Goal: Task Accomplishment & Management: Manage account settings

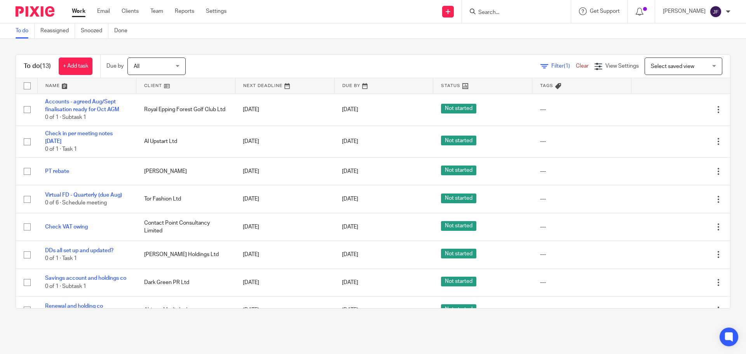
scroll to position [171, 0]
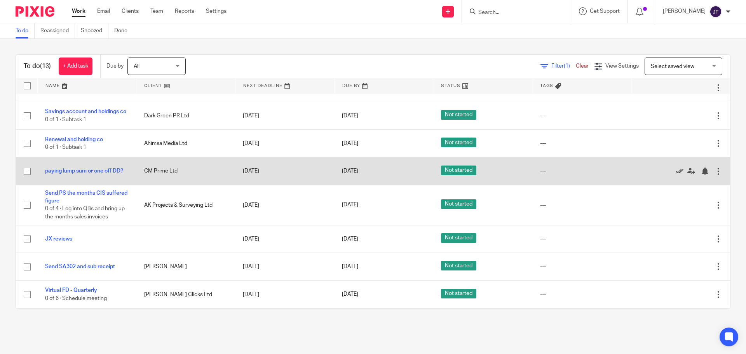
click at [676, 172] on icon at bounding box center [680, 171] width 8 height 8
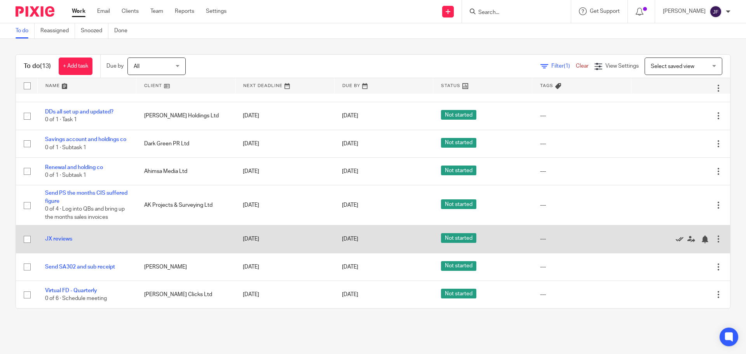
click at [676, 239] on link at bounding box center [682, 239] width 12 height 8
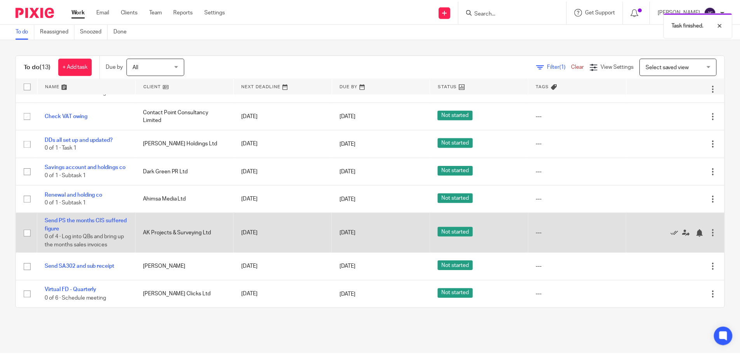
scroll to position [115, 0]
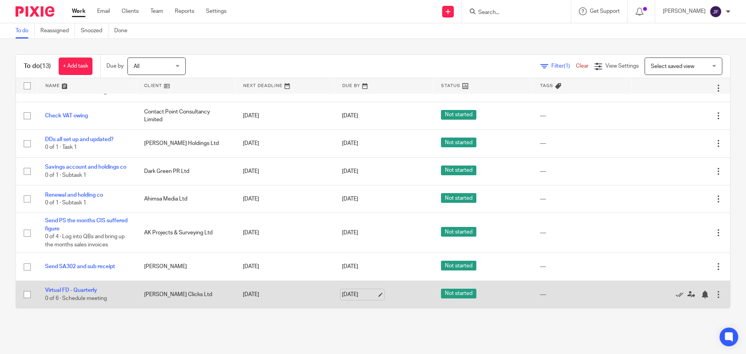
click at [345, 292] on link "4 Sep 2025" at bounding box center [359, 295] width 35 height 8
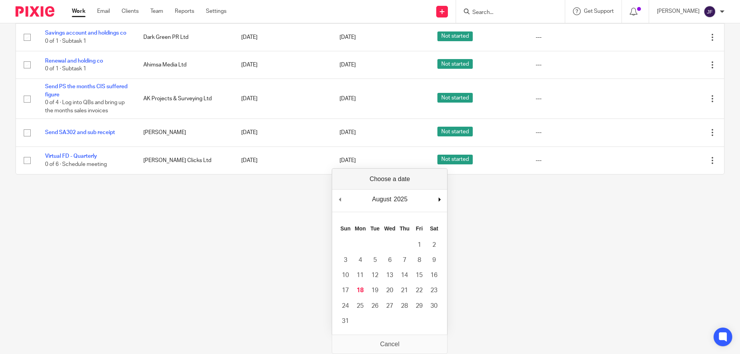
scroll to position [119, 0]
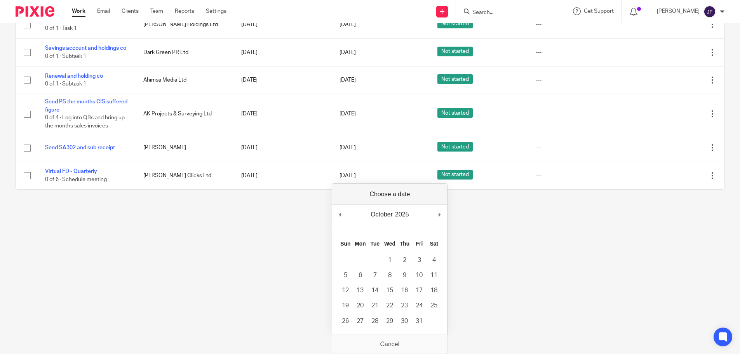
click at [246, 235] on html "Work Email Clients Team Reports Settings Work Email Clients Team Reports Settin…" at bounding box center [370, 58] width 740 height 354
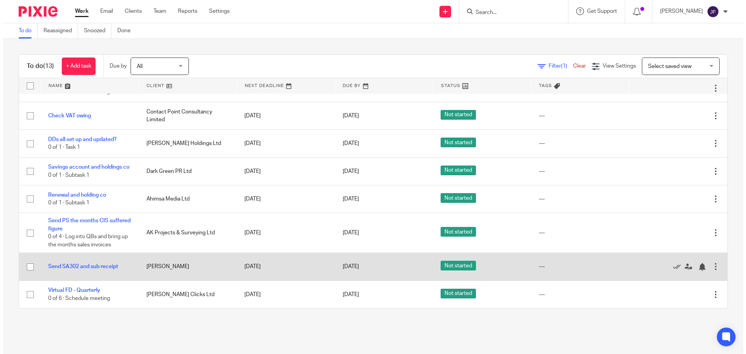
scroll to position [0, 0]
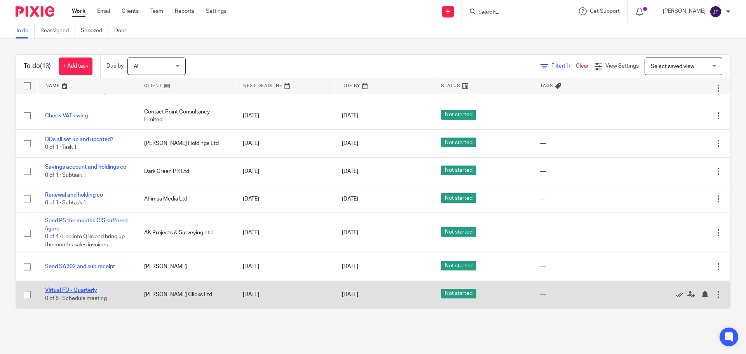
click at [78, 291] on link "Virtual FD - Quarterly" at bounding box center [71, 290] width 52 height 5
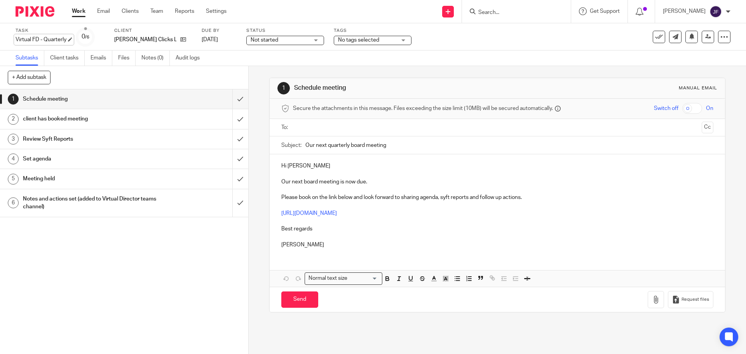
click at [59, 41] on div "Virtual FD - Quarterly Save Virtual FD - Quarterly" at bounding box center [41, 40] width 51 height 8
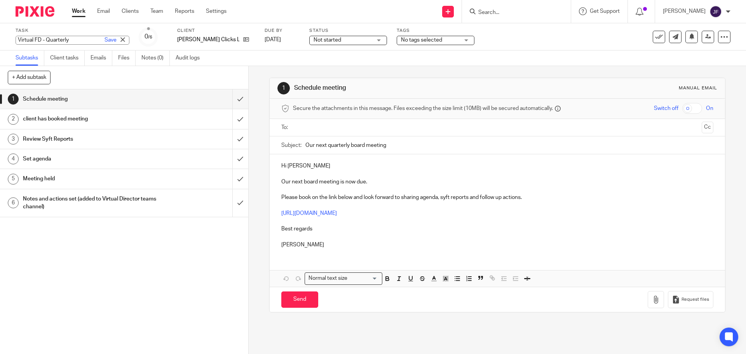
click at [72, 41] on input "Virtual FD - Quarterly" at bounding box center [73, 40] width 114 height 9
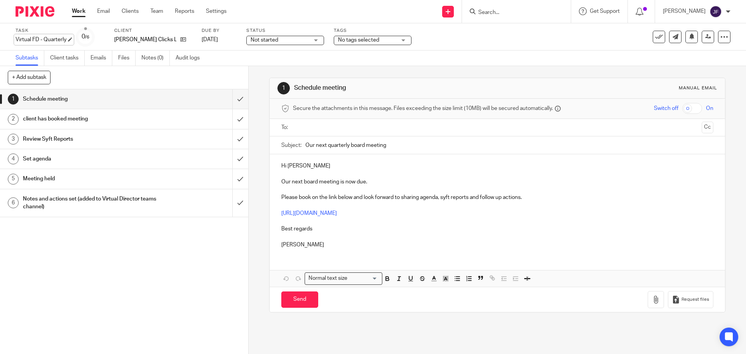
click at [57, 38] on div "Virtual FD - Quarterly Save Virtual FD - Quarterly" at bounding box center [41, 40] width 51 height 8
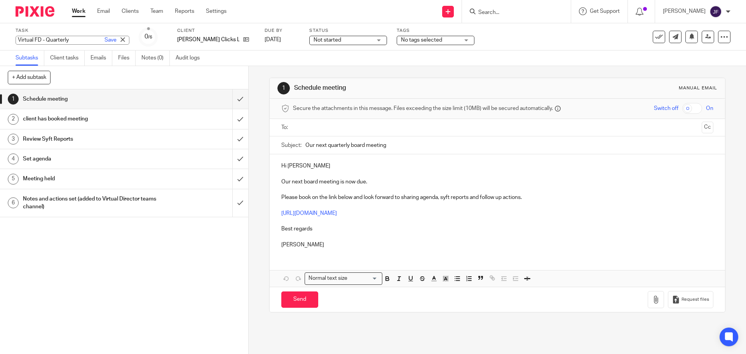
click at [71, 41] on input "Virtual FD - Quarterly" at bounding box center [73, 40] width 114 height 9
type input "Virtual FD - Quarterly (due Oct/Nov)"
click at [105, 42] on link "Save" at bounding box center [111, 40] width 12 height 8
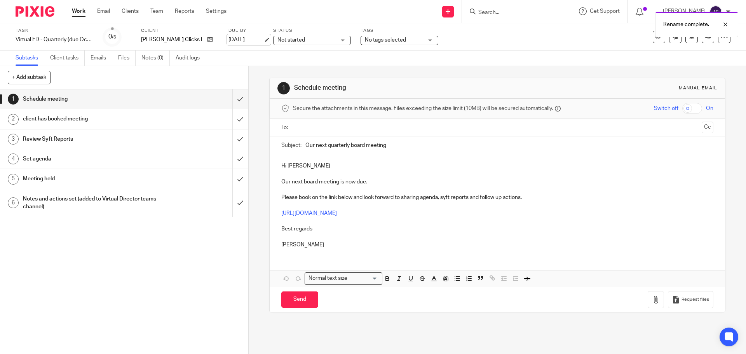
click at [254, 39] on link "4 Sep 2025" at bounding box center [245, 40] width 35 height 8
click at [702, 42] on link at bounding box center [708, 37] width 12 height 12
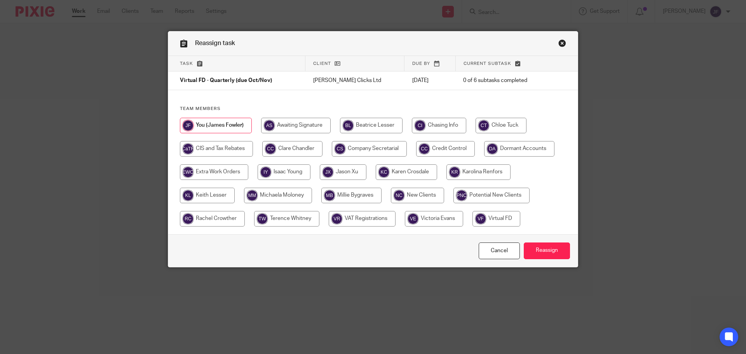
click at [560, 48] on link "Close this dialog window" at bounding box center [562, 44] width 8 height 10
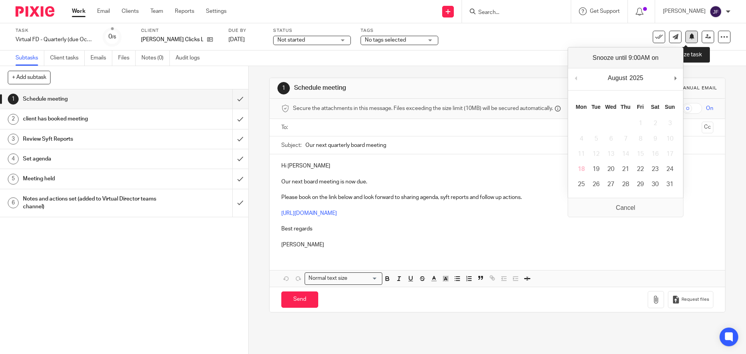
click at [689, 37] on icon at bounding box center [692, 36] width 6 height 6
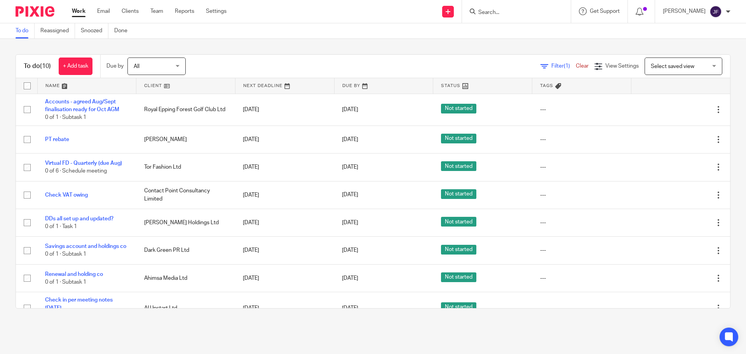
click at [493, 14] on input "Search" at bounding box center [513, 12] width 70 height 7
type input "cm pr"
click at [504, 40] on link at bounding box center [541, 33] width 131 height 18
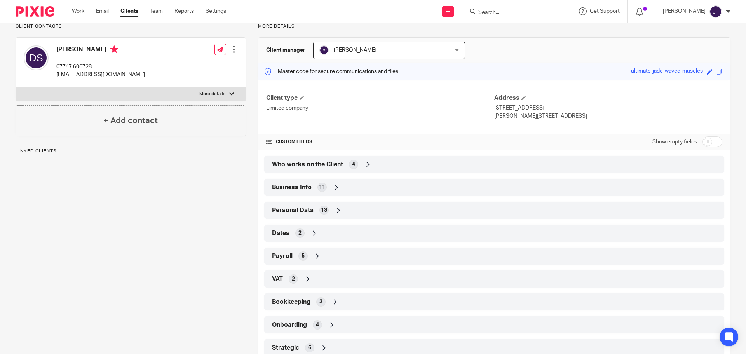
scroll to position [84, 0]
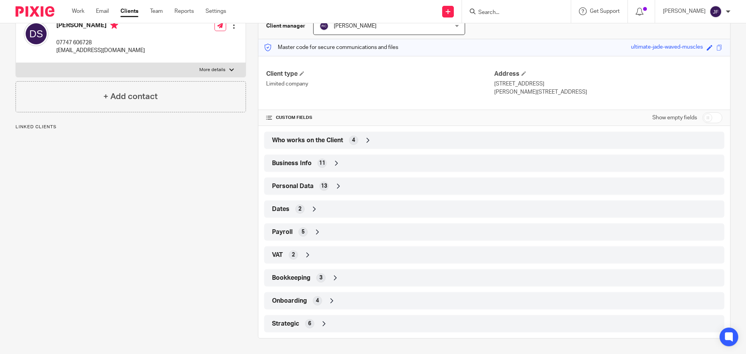
click at [294, 329] on div "Strategic 6" at bounding box center [494, 323] width 448 height 13
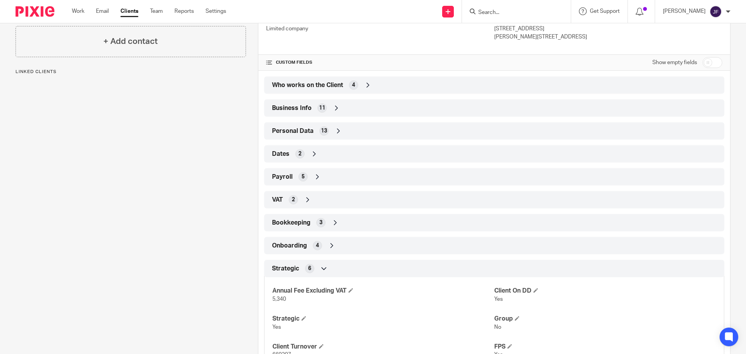
scroll to position [176, 0]
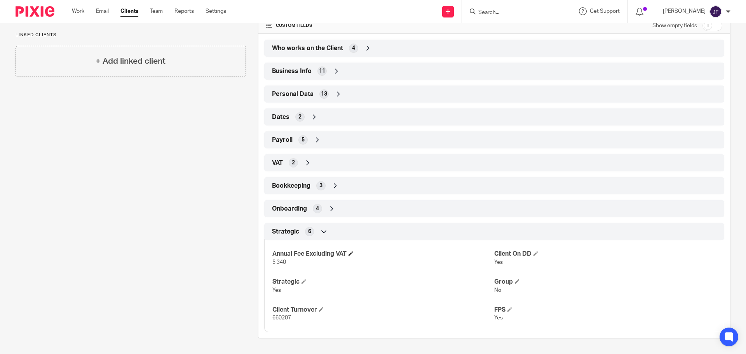
click at [351, 252] on span at bounding box center [351, 253] width 5 height 5
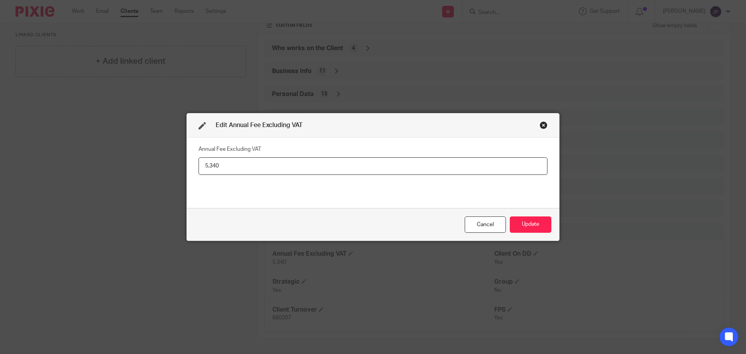
click at [295, 164] on input "5,340" at bounding box center [373, 165] width 349 height 17
type input "5,592"
click at [532, 227] on button "Update" at bounding box center [531, 224] width 42 height 17
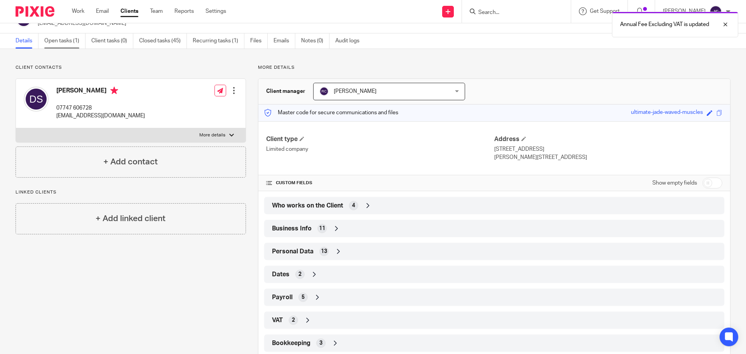
scroll to position [0, 0]
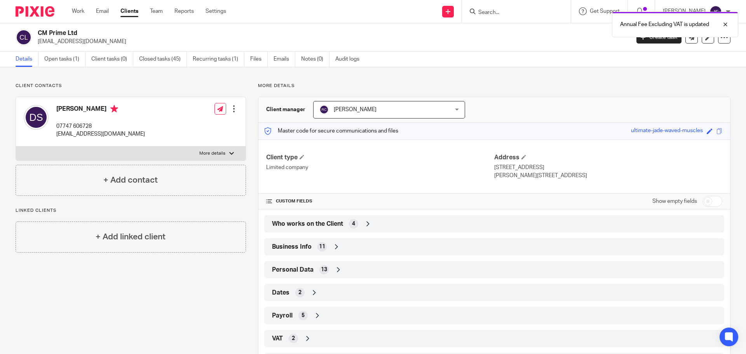
click at [38, 8] on img at bounding box center [35, 11] width 39 height 10
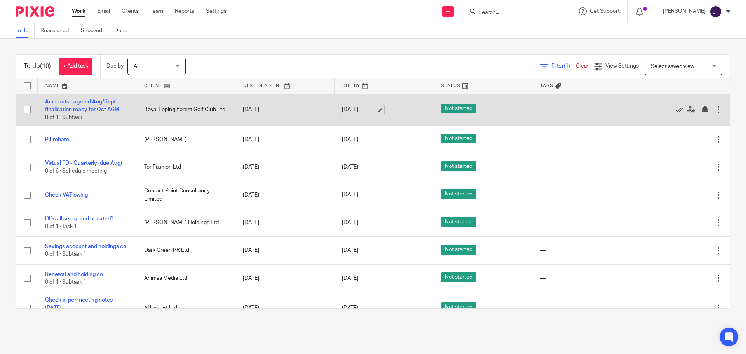
click at [359, 113] on link "[DATE]" at bounding box center [359, 110] width 35 height 8
click at [701, 109] on div at bounding box center [705, 110] width 8 height 8
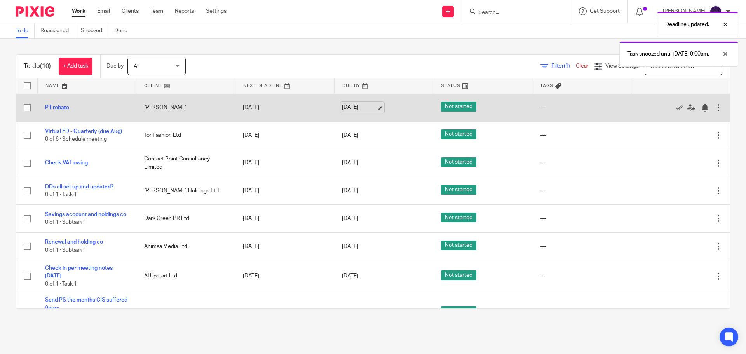
click at [363, 109] on link "[DATE]" at bounding box center [359, 107] width 35 height 8
click at [701, 108] on div at bounding box center [705, 108] width 8 height 8
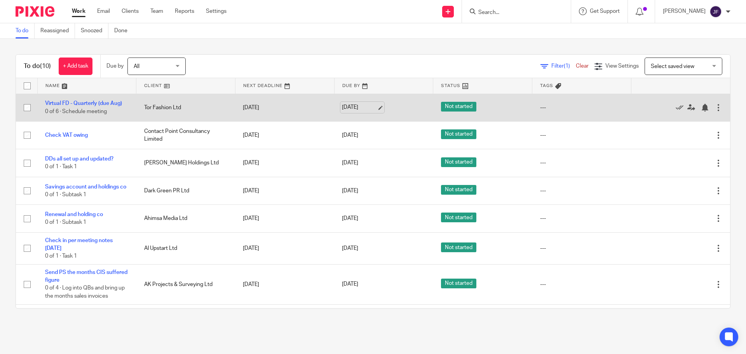
click at [347, 108] on link "[DATE]" at bounding box center [359, 107] width 35 height 8
click at [701, 108] on div at bounding box center [705, 108] width 8 height 8
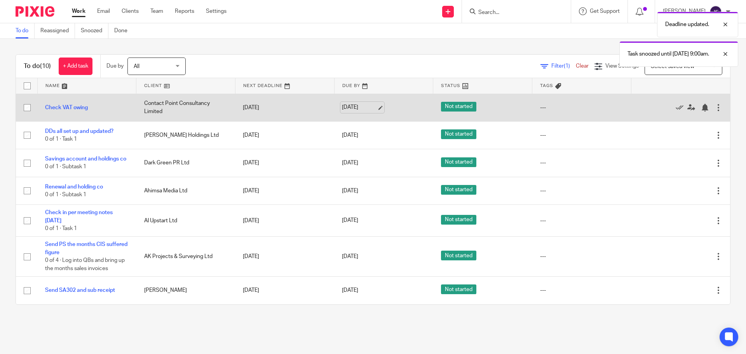
click at [359, 104] on link "[DATE]" at bounding box center [359, 107] width 35 height 8
click at [701, 109] on div at bounding box center [705, 108] width 8 height 8
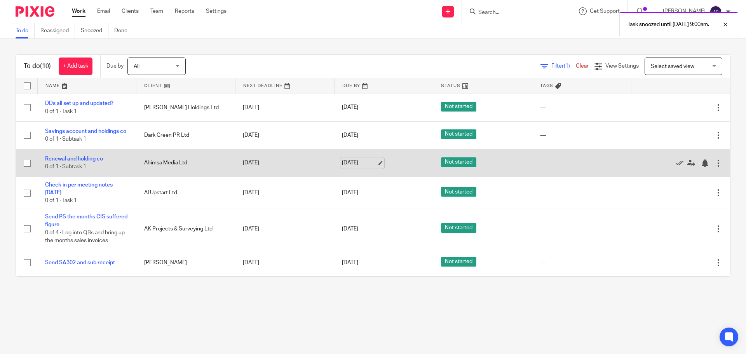
click at [347, 167] on link "[DATE]" at bounding box center [359, 163] width 35 height 8
click at [359, 167] on link "25 Aug 2025" at bounding box center [359, 163] width 35 height 8
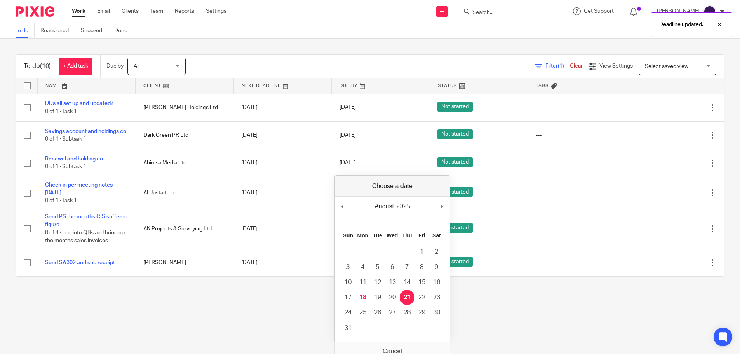
drag, startPoint x: 406, startPoint y: 299, endPoint x: 406, endPoint y: 289, distance: 9.3
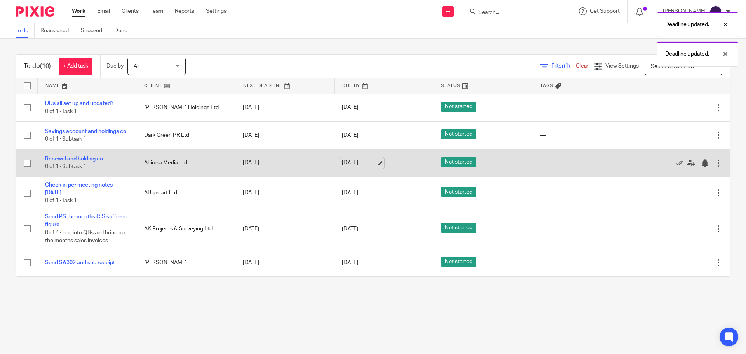
click at [361, 167] on link "21 Aug 2025" at bounding box center [359, 163] width 35 height 8
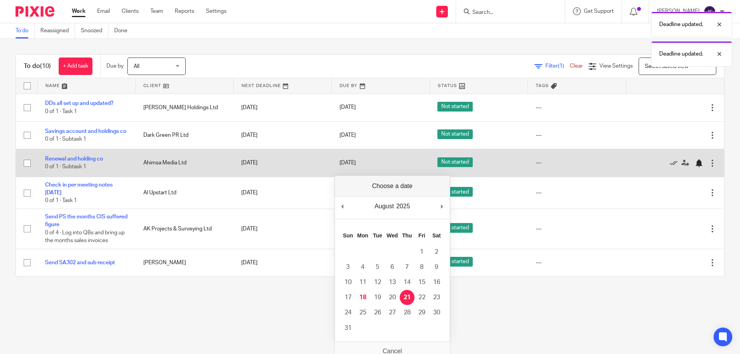
click at [695, 167] on div at bounding box center [699, 163] width 8 height 8
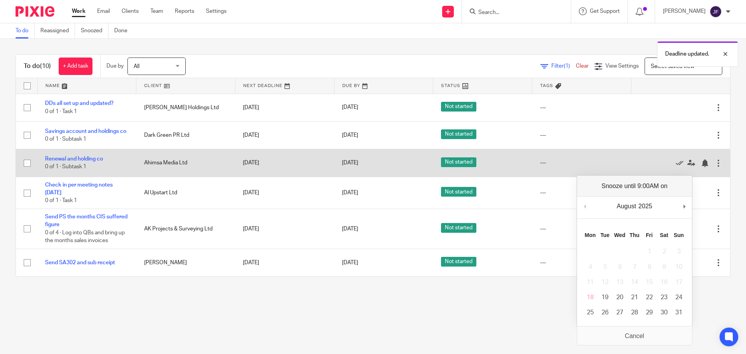
click at [334, 165] on td "21 Aug 2025" at bounding box center [383, 163] width 99 height 28
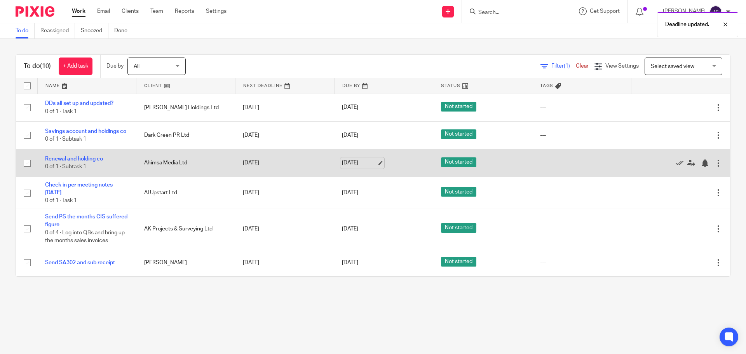
click at [345, 165] on link "21 Aug 2025" at bounding box center [359, 163] width 35 height 8
click at [701, 166] on div at bounding box center [705, 163] width 8 height 8
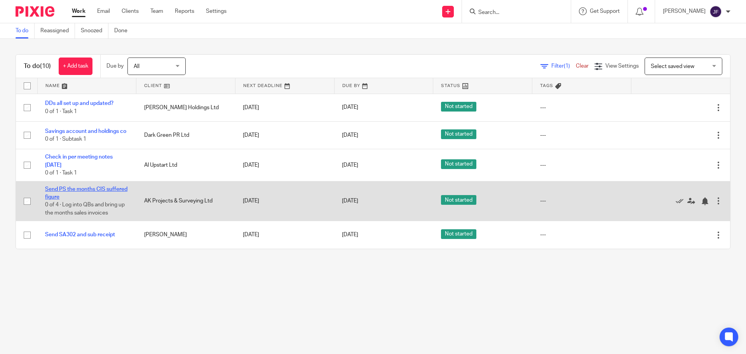
click at [72, 192] on link "Send PS the months CIS suffered figure" at bounding box center [86, 192] width 82 height 13
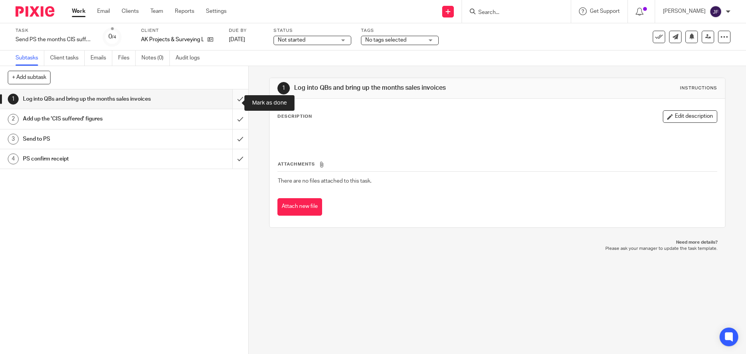
click at [233, 105] on input "submit" at bounding box center [124, 98] width 248 height 19
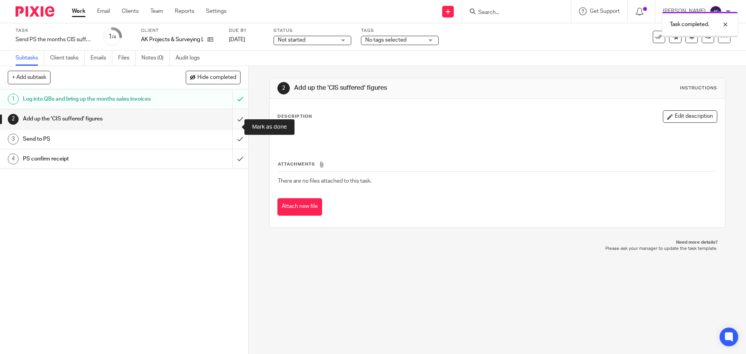
click at [226, 129] on input "submit" at bounding box center [124, 118] width 248 height 19
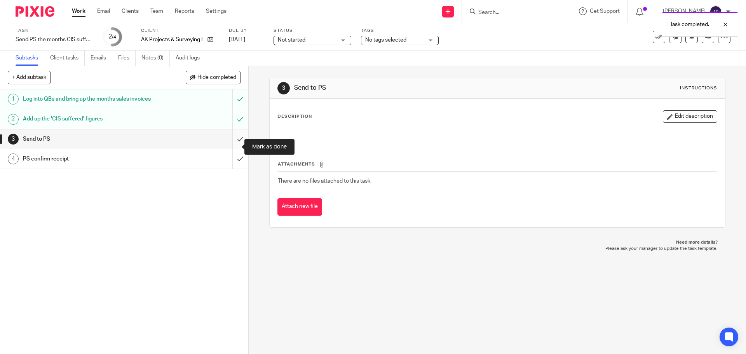
click at [234, 142] on input "submit" at bounding box center [124, 138] width 248 height 19
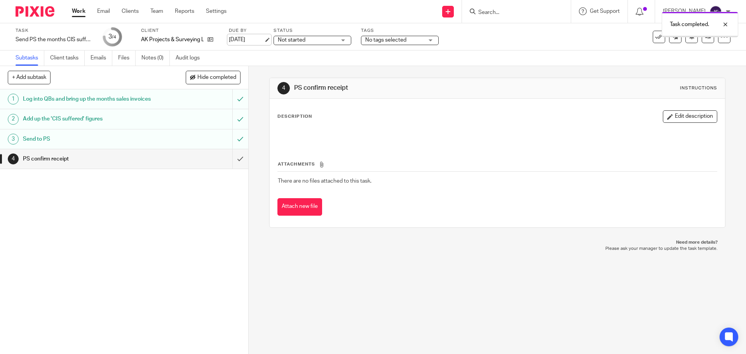
click at [250, 42] on link "[DATE]" at bounding box center [246, 40] width 35 height 8
drag, startPoint x: 727, startPoint y: 56, endPoint x: 728, endPoint y: 19, distance: 37.0
click at [727, 56] on div at bounding box center [719, 53] width 21 height 9
click at [727, 22] on div at bounding box center [719, 24] width 21 height 9
click at [689, 38] on icon at bounding box center [692, 36] width 6 height 6
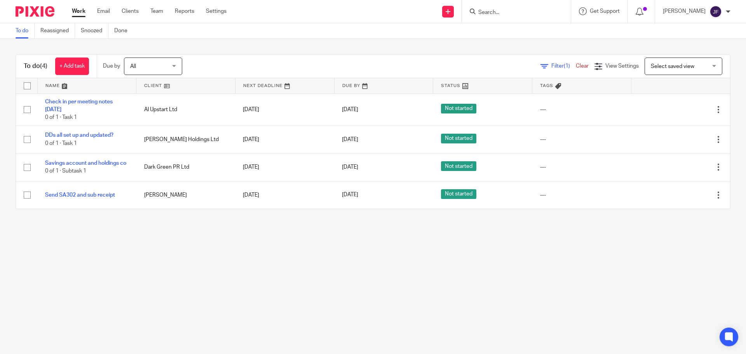
click at [504, 10] on input "Search" at bounding box center [513, 12] width 70 height 7
type input "d"
type input "fe sec"
click at [521, 29] on link at bounding box center [534, 36] width 117 height 24
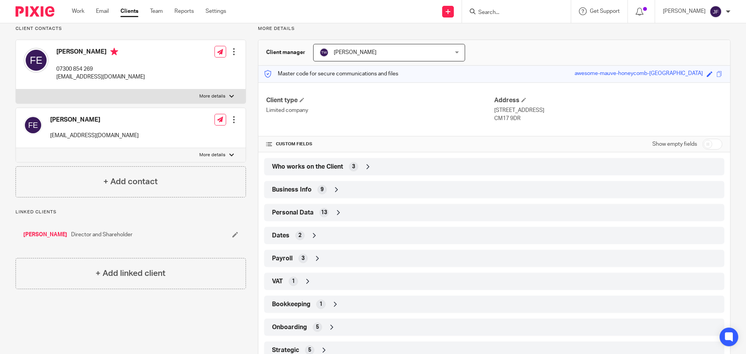
scroll to position [84, 0]
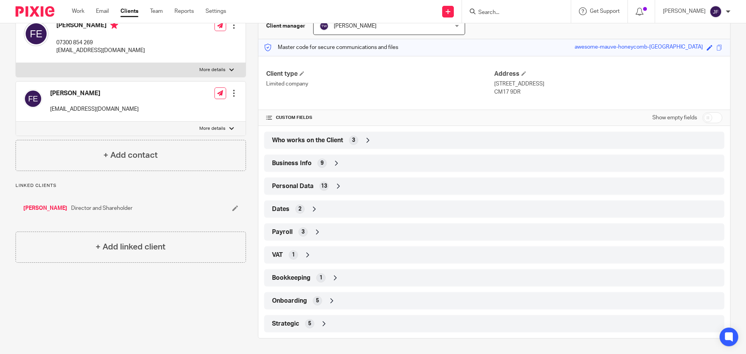
click at [377, 326] on div "Strategic 5" at bounding box center [494, 323] width 448 height 13
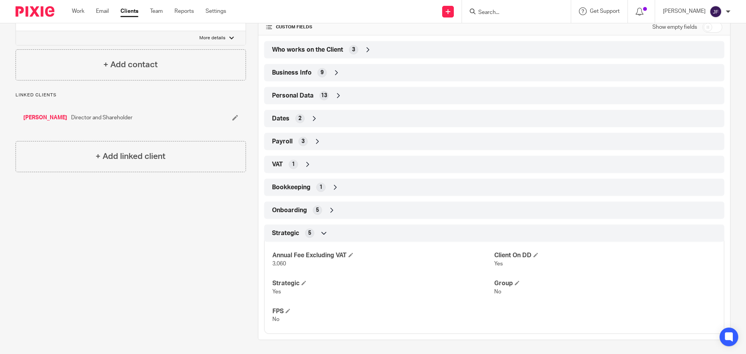
scroll to position [176, 0]
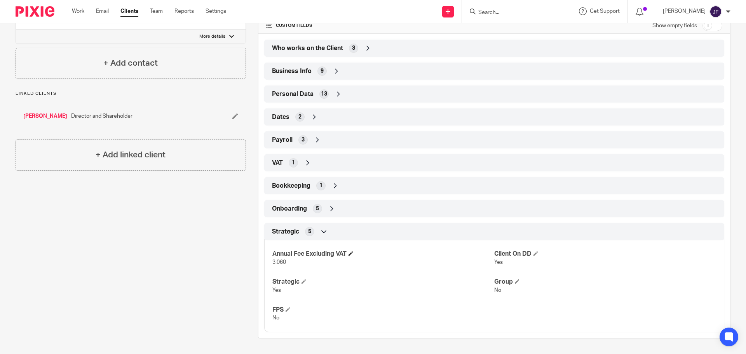
click at [357, 255] on h4 "Annual Fee Excluding VAT" at bounding box center [383, 254] width 222 height 8
click at [349, 255] on span at bounding box center [351, 253] width 5 height 5
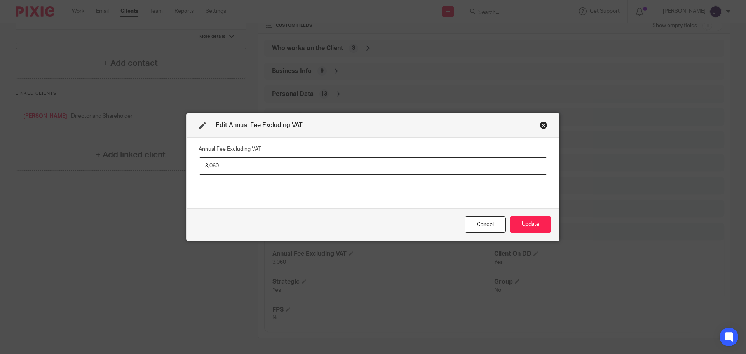
click at [286, 169] on input "3,060" at bounding box center [373, 165] width 349 height 17
click at [285, 169] on input "3,060" at bounding box center [373, 165] width 349 height 17
type input "3,708"
click at [535, 214] on div "Cancel Update" at bounding box center [373, 224] width 372 height 33
click at [525, 231] on button "Update" at bounding box center [531, 224] width 42 height 17
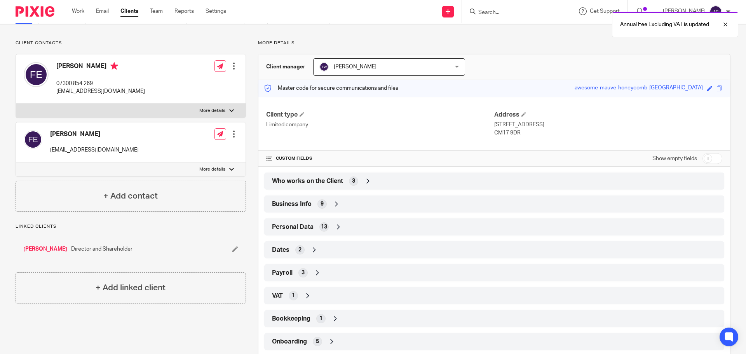
scroll to position [0, 0]
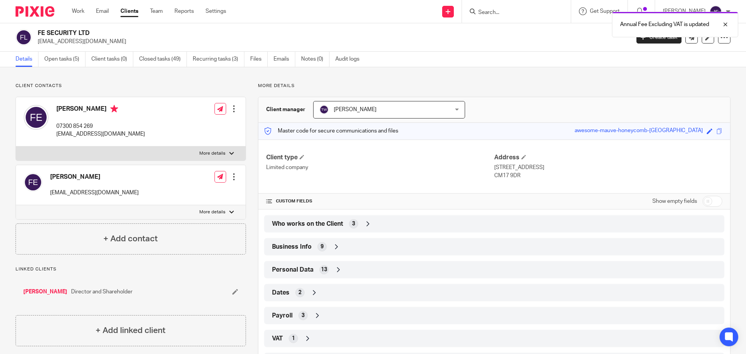
click at [38, 12] on img at bounding box center [35, 11] width 39 height 10
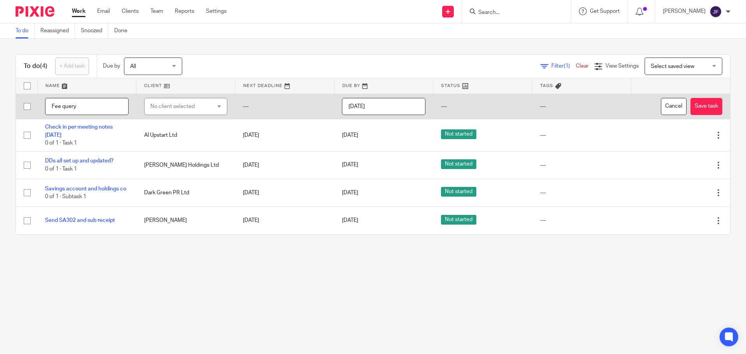
type input "Fee query"
click at [138, 105] on td "No client selected No client selected . 512 Design Ltd 61 George Road freehold …" at bounding box center [185, 107] width 99 height 26
click at [160, 105] on div "No client selected" at bounding box center [180, 106] width 61 height 16
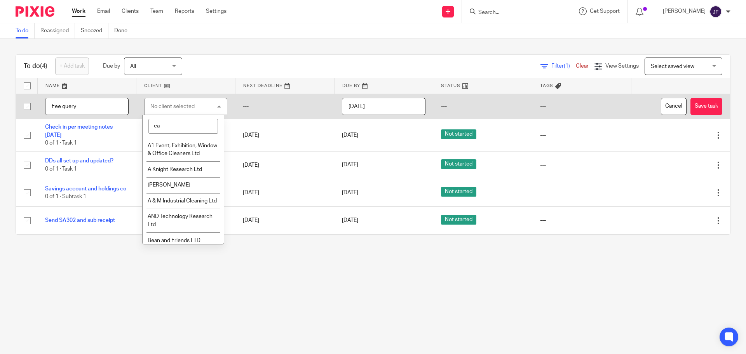
type input "e"
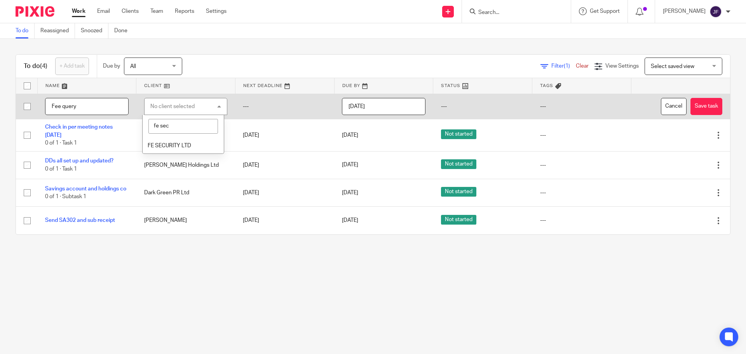
type input "fe sec"
click at [173, 146] on span "FE SECURITY LTD" at bounding box center [170, 145] width 44 height 5
drag, startPoint x: 337, startPoint y: 99, endPoint x: 341, endPoint y: 100, distance: 4.1
click at [342, 99] on input "2025-08-18" at bounding box center [384, 106] width 84 height 17
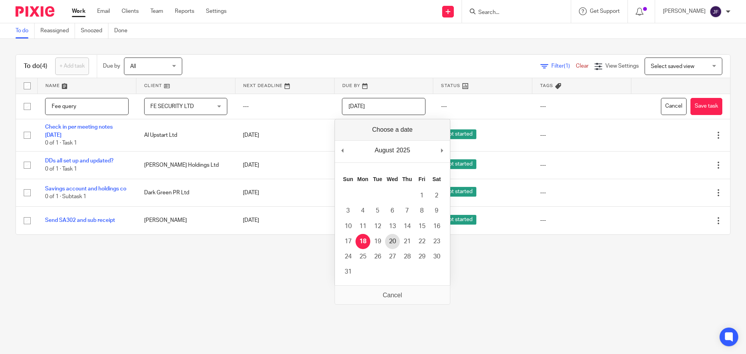
type input "2025-08-20"
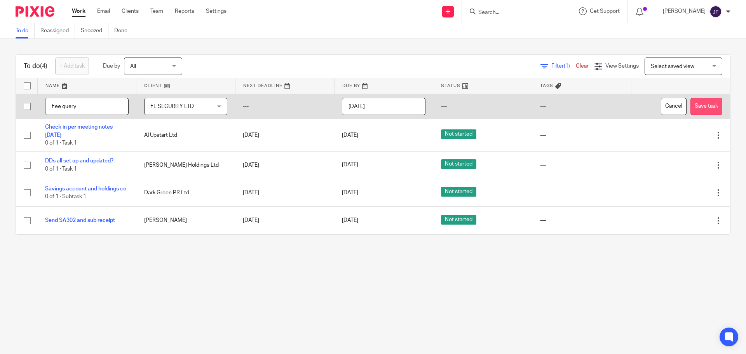
click at [693, 104] on button "Save task" at bounding box center [706, 106] width 32 height 17
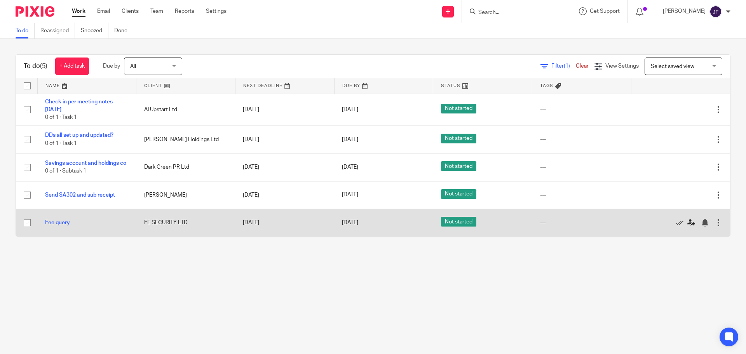
click at [687, 226] on icon at bounding box center [691, 223] width 8 height 8
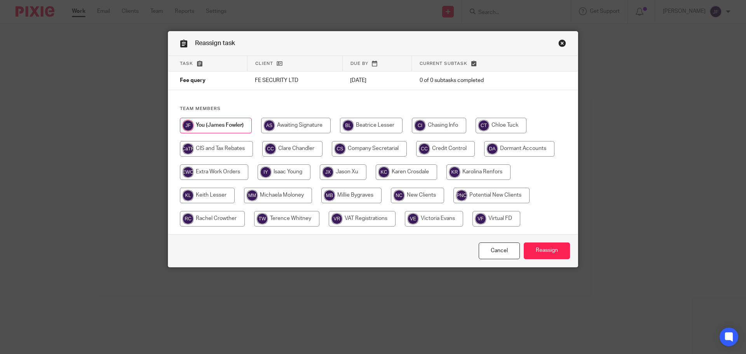
click at [335, 199] on input "radio" at bounding box center [351, 196] width 60 height 16
radio input "true"
click at [532, 247] on input "Reassign" at bounding box center [547, 250] width 46 height 17
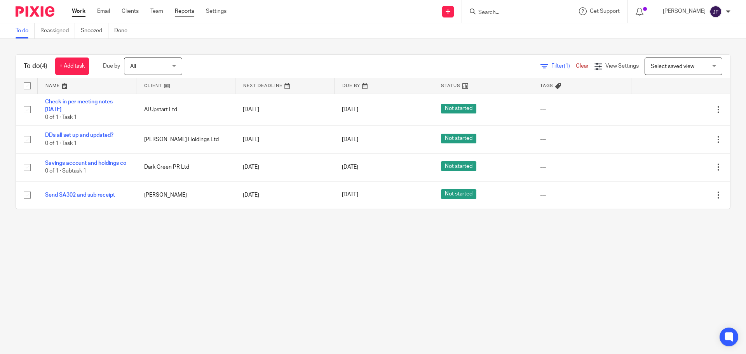
click at [178, 11] on link "Reports" at bounding box center [184, 11] width 19 height 8
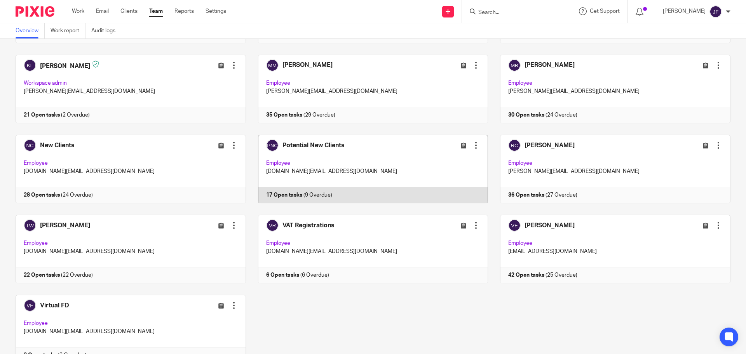
scroll to position [427, 0]
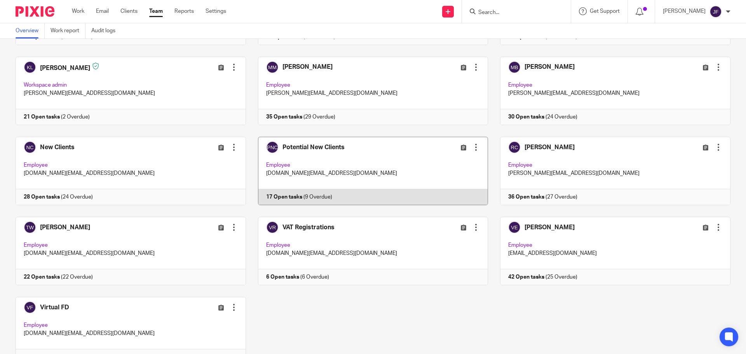
click at [310, 172] on link at bounding box center [367, 171] width 242 height 68
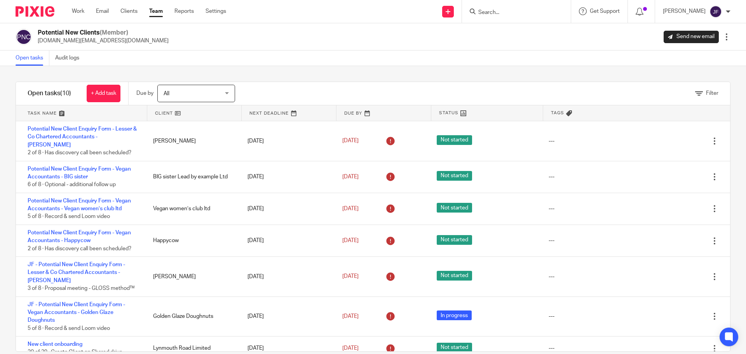
click at [43, 111] on link at bounding box center [81, 113] width 131 height 16
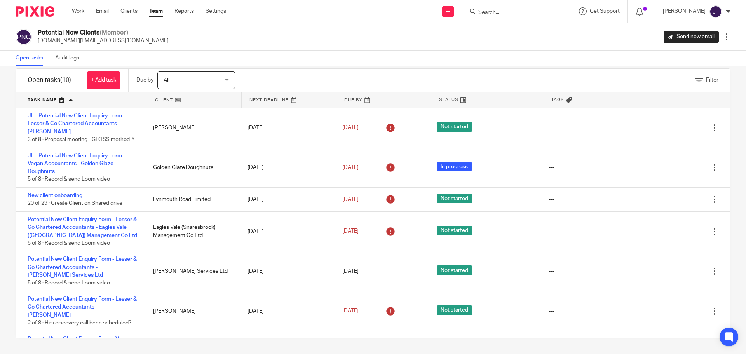
click at [523, 16] on input "Search" at bounding box center [513, 12] width 70 height 7
type input "team supp"
click at [546, 37] on link at bounding box center [541, 33] width 131 height 18
